Goal: Task Accomplishment & Management: Use online tool/utility

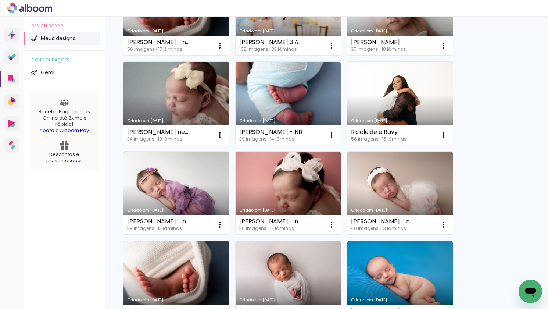
scroll to position [218, 0]
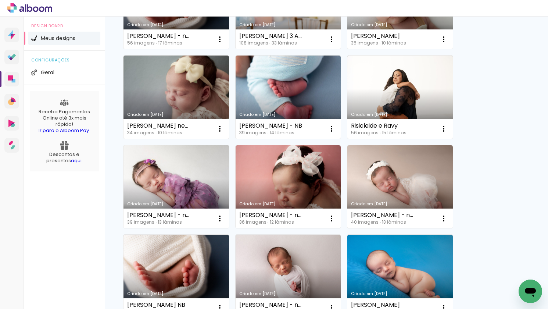
click at [172, 173] on link "Criado em [DATE]" at bounding box center [177, 186] width 106 height 83
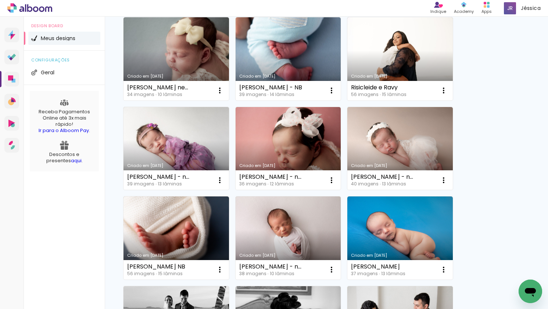
scroll to position [256, 0]
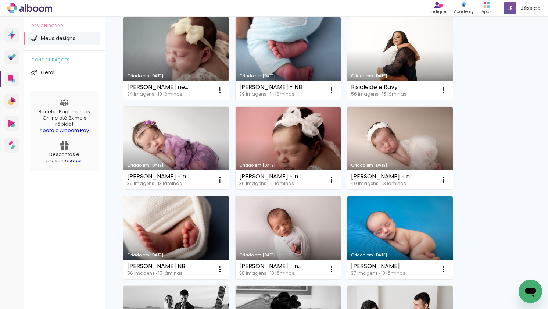
click at [166, 133] on link "Criado em [DATE]" at bounding box center [177, 148] width 106 height 83
